Goal: Task Accomplishment & Management: Manage account settings

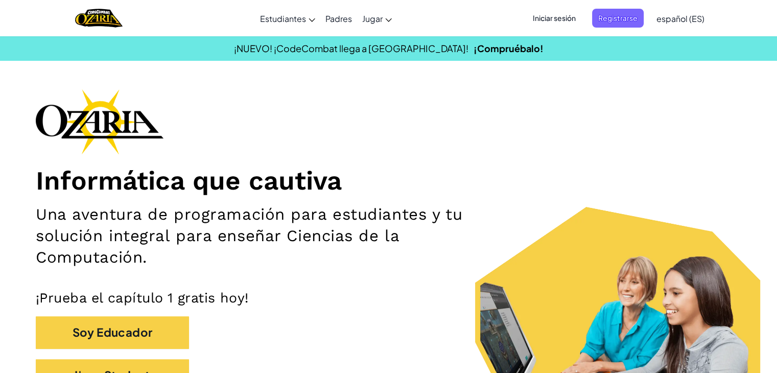
scroll to position [691, 0]
click at [533, 19] on span "Iniciar sesión" at bounding box center [554, 18] width 55 height 19
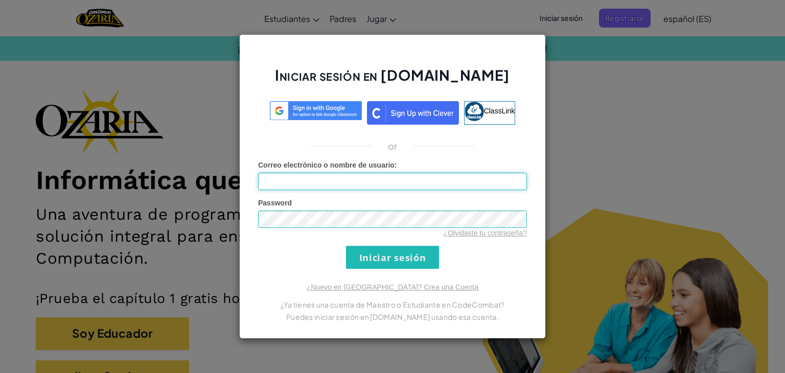
type input "[EMAIL_ADDRESS][DOMAIN_NAME]"
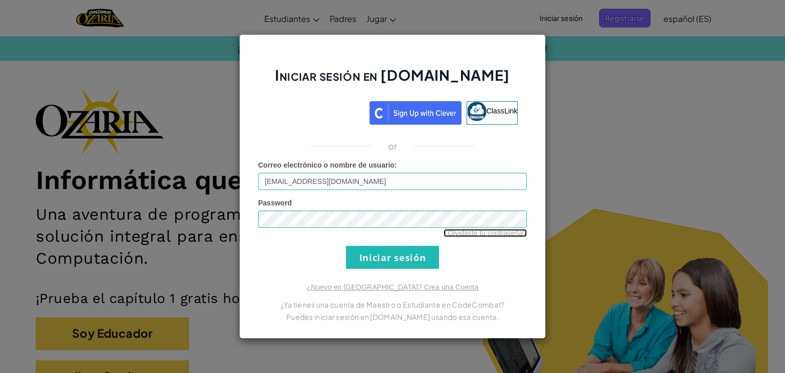
click at [510, 233] on link "¿Olvidaste tu contraseña?" at bounding box center [485, 233] width 83 height 8
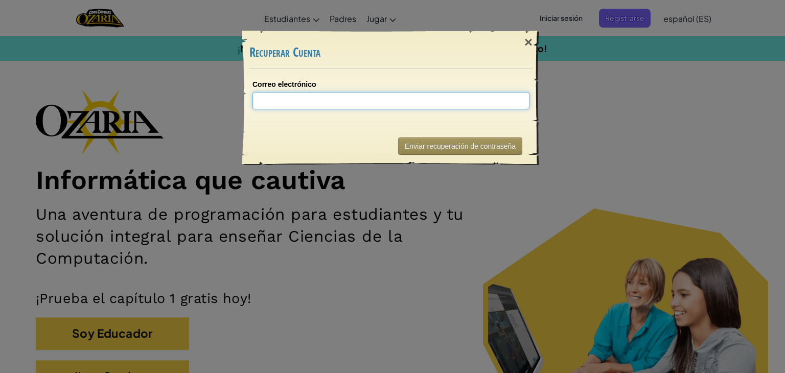
click at [338, 107] on input "Correo electrónico" at bounding box center [390, 100] width 277 height 17
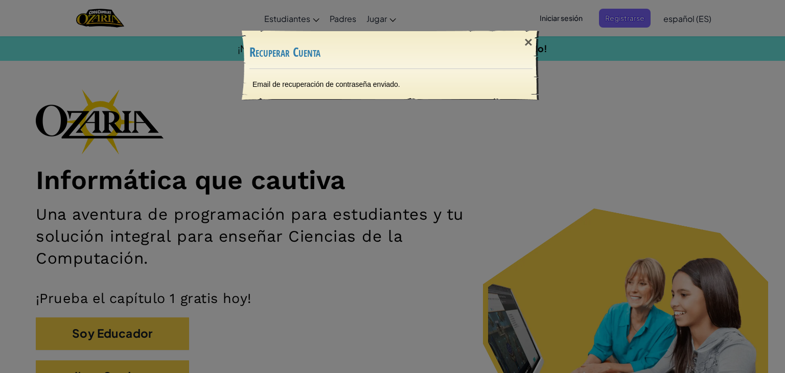
click at [335, 127] on div "× Recuperar Cuenta Email de recuperación de contraseña enviado. Enviando..." at bounding box center [392, 186] width 785 height 373
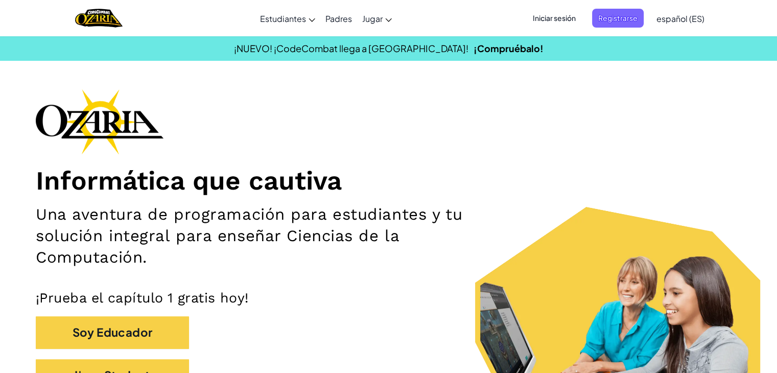
click at [546, 21] on span "Iniciar sesión" at bounding box center [554, 18] width 55 height 19
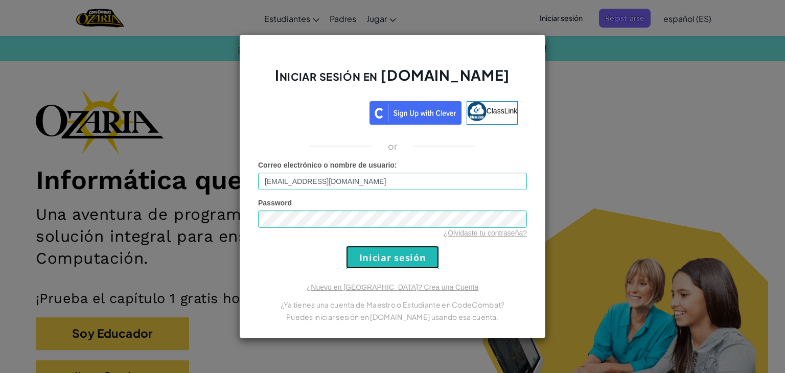
click at [436, 261] on input "Iniciar sesión" at bounding box center [392, 257] width 93 height 23
